Goal: Task Accomplishment & Management: Manage account settings

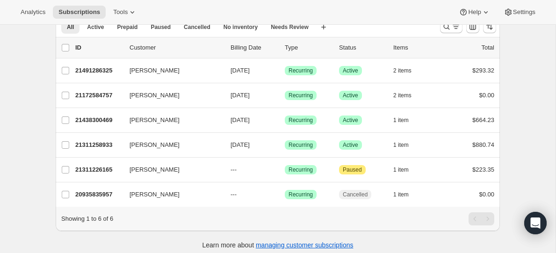
scroll to position [50, 0]
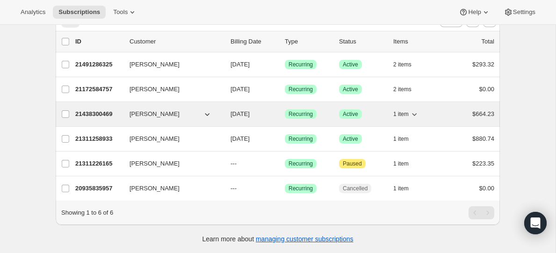
click at [162, 115] on span "[PERSON_NAME]" at bounding box center [155, 113] width 50 height 9
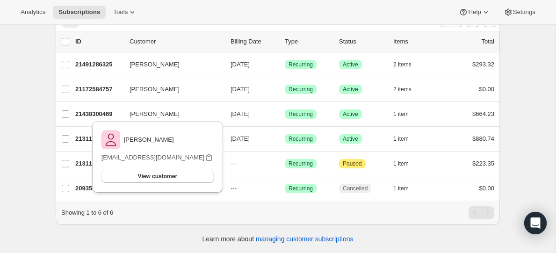
click at [43, 87] on div "Subscriptions. This page is ready Subscriptions Create subscription Bulk update…" at bounding box center [277, 114] width 555 height 278
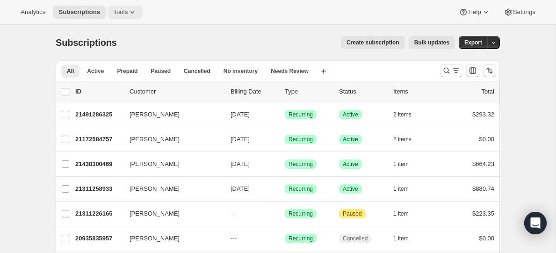
drag, startPoint x: 133, startPoint y: 3, endPoint x: 131, endPoint y: 10, distance: 7.7
click at [133, 4] on div "Analytics Subscriptions Tools Help Settings" at bounding box center [278, 12] width 556 height 25
click at [131, 10] on icon at bounding box center [132, 11] width 9 height 9
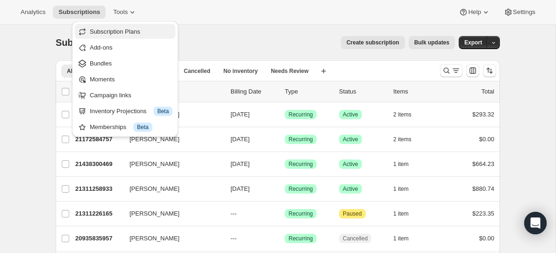
click at [125, 37] on button "Subscription Plans" at bounding box center [125, 31] width 101 height 15
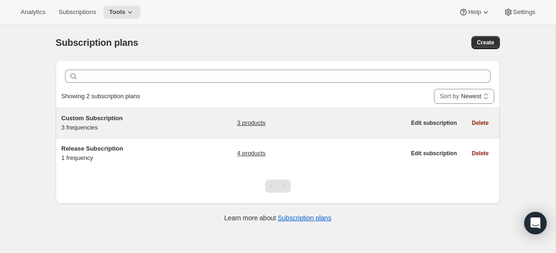
click at [141, 127] on div "Custom Subscription 3 frequencies" at bounding box center [119, 123] width 117 height 19
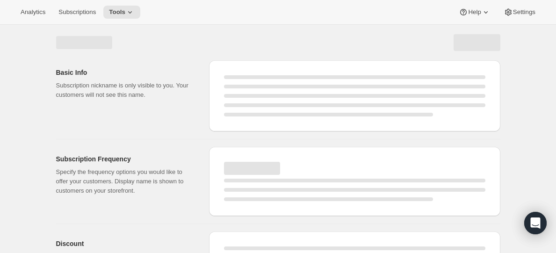
select select "WEEK"
select select "MONTH"
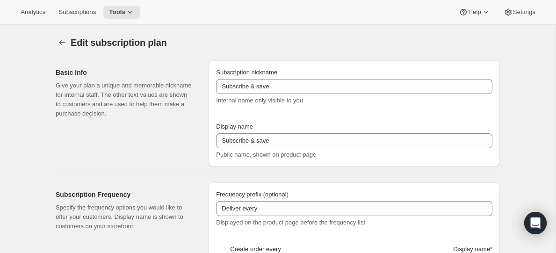
type input "Custom Subscription"
type input "1"
select select "MONTH"
type input "1 month"
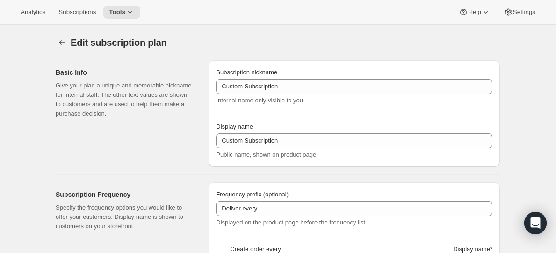
type input "2"
type input "2 Months"
type input "Choose which wines you’d like, how many bottles you’d like of each, and how oft…"
select select "MONTH"
click at [83, 18] on div "Analytics Subscriptions Tools Help Settings" at bounding box center [278, 12] width 556 height 25
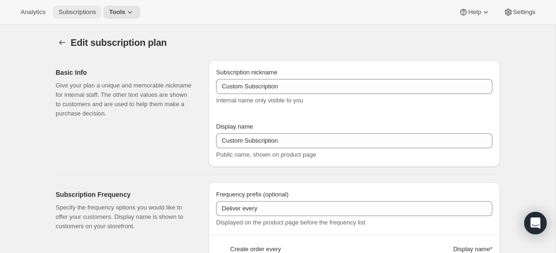
click at [83, 18] on button "Subscriptions" at bounding box center [77, 12] width 49 height 13
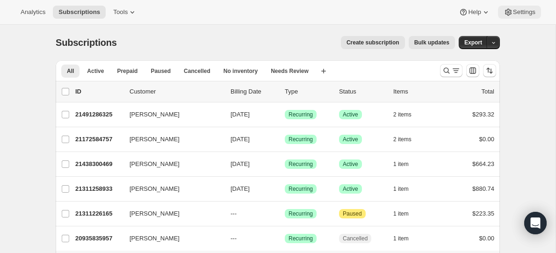
click at [514, 17] on button "Settings" at bounding box center [519, 12] width 43 height 13
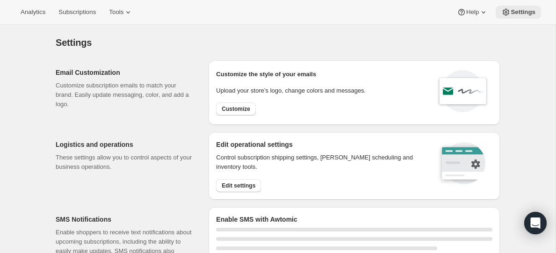
select select "22:00"
select select "09:00"
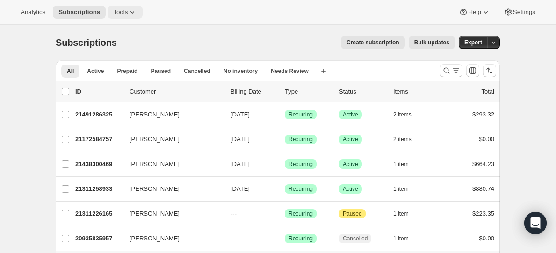
click at [123, 15] on span "Tools" at bounding box center [120, 11] width 14 height 7
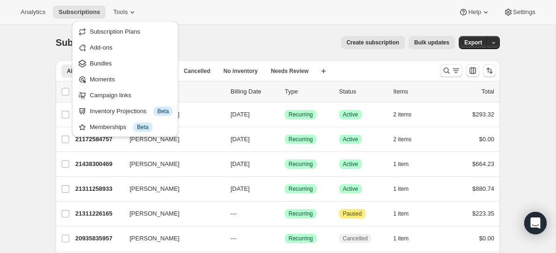
click at [253, 38] on div "Create subscription Bulk updates" at bounding box center [291, 42] width 327 height 13
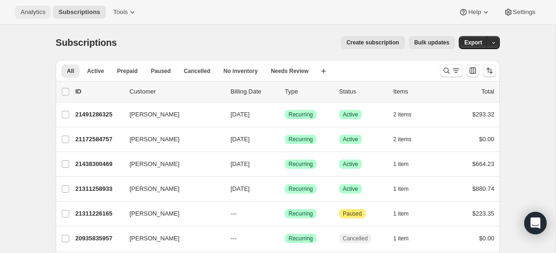
click at [38, 13] on span "Analytics" at bounding box center [33, 11] width 25 height 7
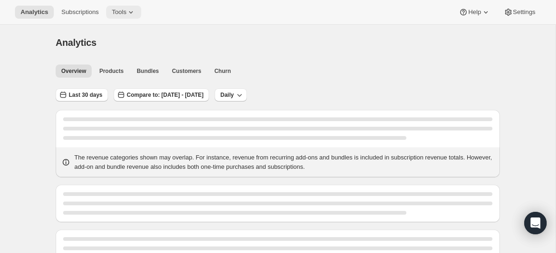
click at [134, 16] on icon at bounding box center [130, 11] width 9 height 9
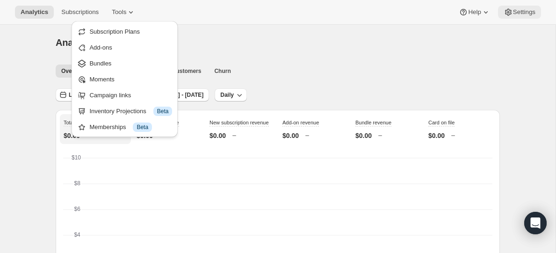
click at [509, 12] on icon at bounding box center [508, 11] width 9 height 9
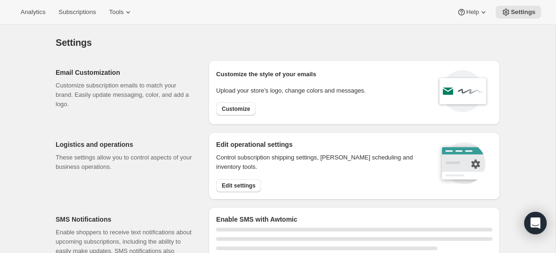
select select "22:00"
select select "09:00"
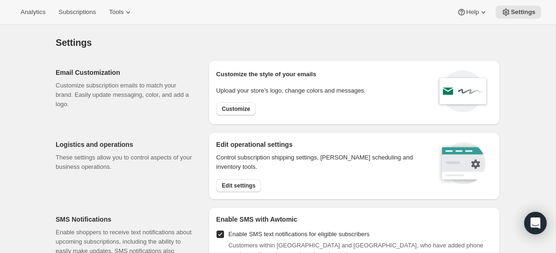
click at [77, 19] on div "Analytics Subscriptions Tools Help Settings" at bounding box center [278, 12] width 556 height 25
click at [78, 15] on span "Subscriptions" at bounding box center [76, 11] width 37 height 7
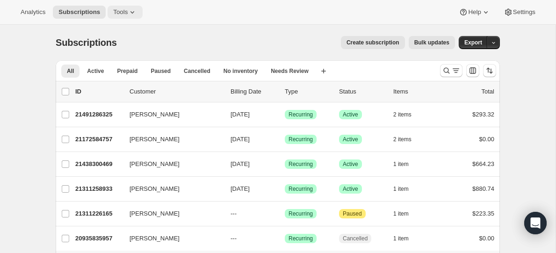
click at [122, 14] on span "Tools" at bounding box center [120, 11] width 14 height 7
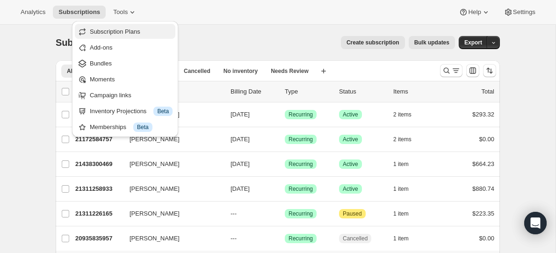
click at [120, 28] on span "Subscription Plans" at bounding box center [115, 31] width 50 height 7
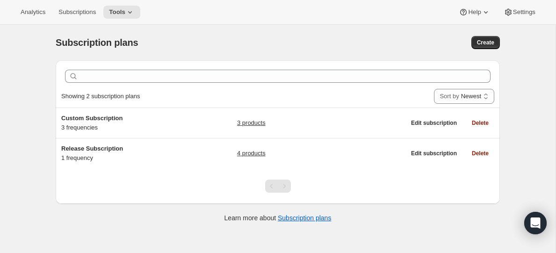
scroll to position [25, 0]
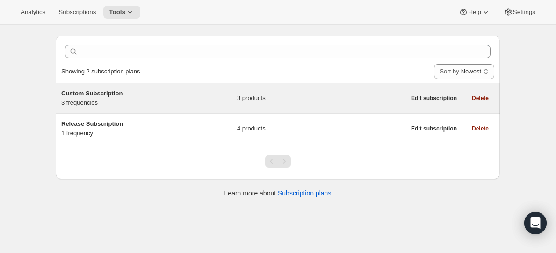
click at [109, 101] on div "Custom Subscription 3 frequencies" at bounding box center [119, 98] width 117 height 19
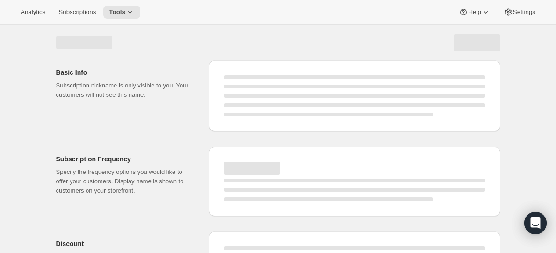
select select "WEEK"
select select "MONTH"
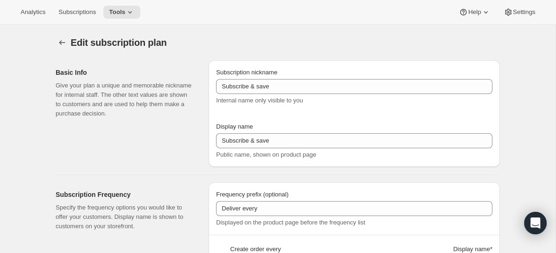
type input "Custom Subscription"
type input "1"
select select "MONTH"
type input "1 month"
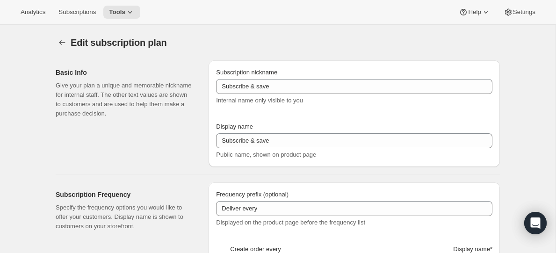
type input "2"
type input "2 Months"
type input "Choose which wines you’d like, how many bottles you’d like of each, and how oft…"
select select "MONTH"
click at [86, 11] on span "Subscriptions" at bounding box center [76, 11] width 37 height 7
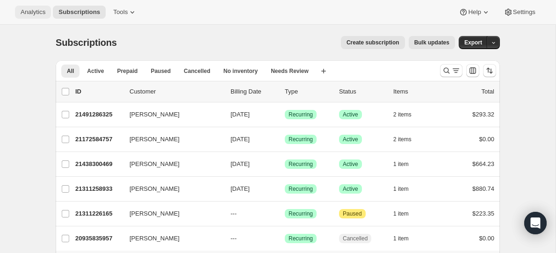
click at [33, 14] on span "Analytics" at bounding box center [33, 11] width 25 height 7
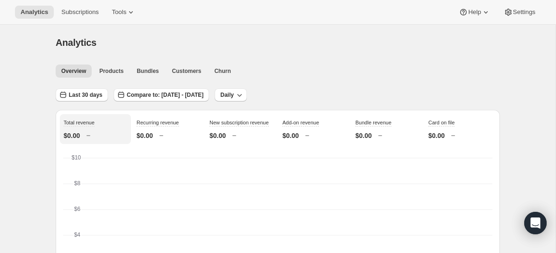
click at [133, 19] on div "Analytics Subscriptions Tools Help Settings" at bounding box center [278, 12] width 556 height 25
click at [130, 16] on icon at bounding box center [130, 11] width 9 height 9
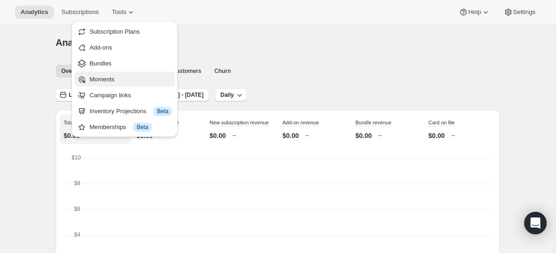
click at [121, 77] on span "Moments" at bounding box center [130, 79] width 83 height 9
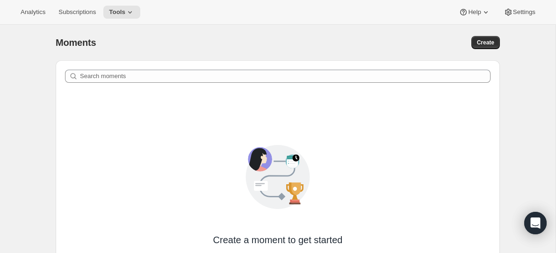
click at [92, 19] on div "Analytics Subscriptions Tools Help Settings" at bounding box center [278, 12] width 556 height 25
click at [27, 15] on span "Analytics" at bounding box center [33, 11] width 25 height 7
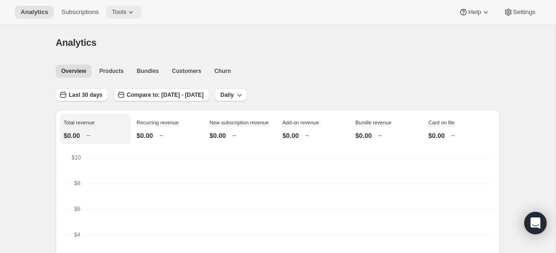
click at [126, 15] on span "Tools" at bounding box center [119, 11] width 14 height 7
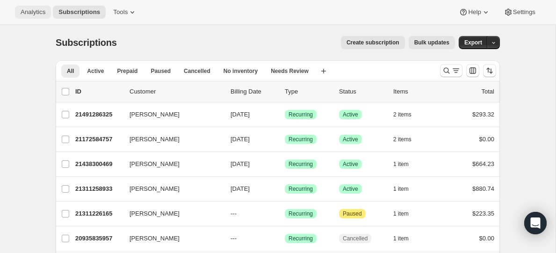
click at [21, 10] on span "Analytics" at bounding box center [33, 11] width 25 height 7
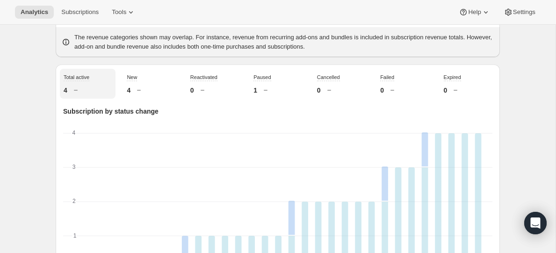
scroll to position [223, 0]
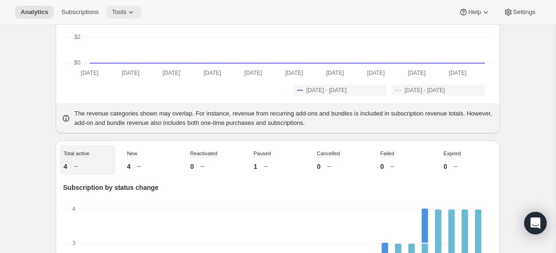
click at [130, 14] on icon at bounding box center [130, 11] width 9 height 9
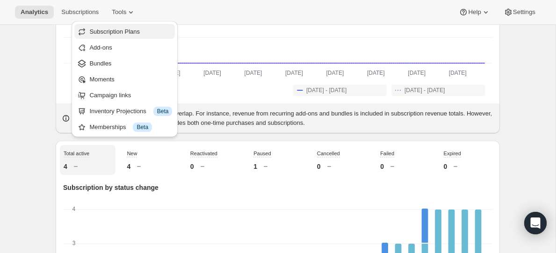
click at [138, 33] on span "Subscription Plans" at bounding box center [114, 31] width 50 height 7
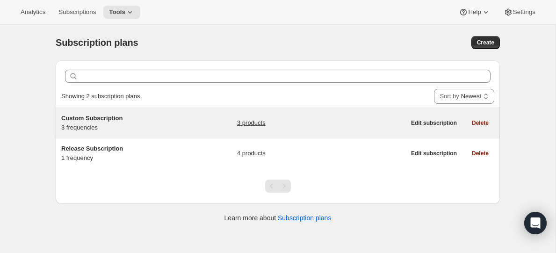
click at [333, 131] on div "3 products" at bounding box center [321, 123] width 168 height 19
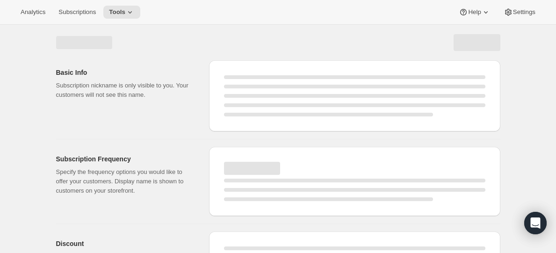
select select "WEEK"
select select "MONTH"
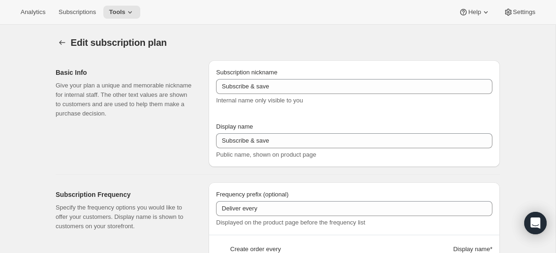
type input "Custom Subscription"
type input "1"
select select "MONTH"
type input "1 month"
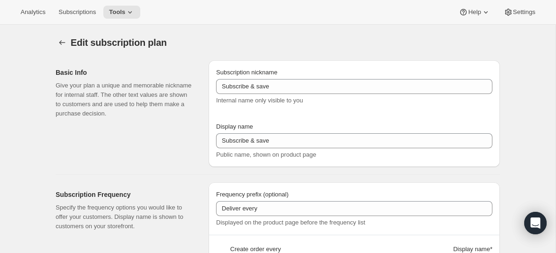
type input "2"
type input "2 Months"
type input "Choose which wines you’d like, how many bottles you’d like of each, and how oft…"
select select "MONTH"
click at [513, 11] on span "Settings" at bounding box center [524, 11] width 22 height 7
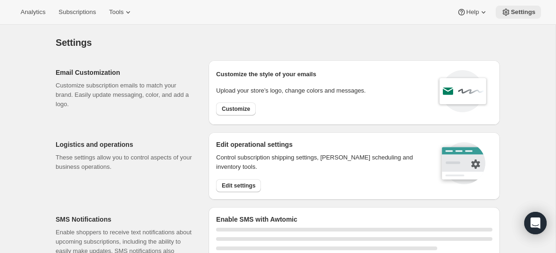
select select "22:00"
select select "09:00"
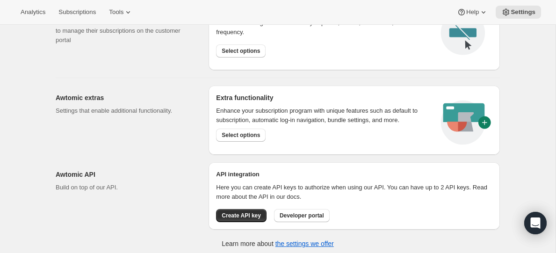
scroll to position [550, 0]
